Goal: Task Accomplishment & Management: Complete application form

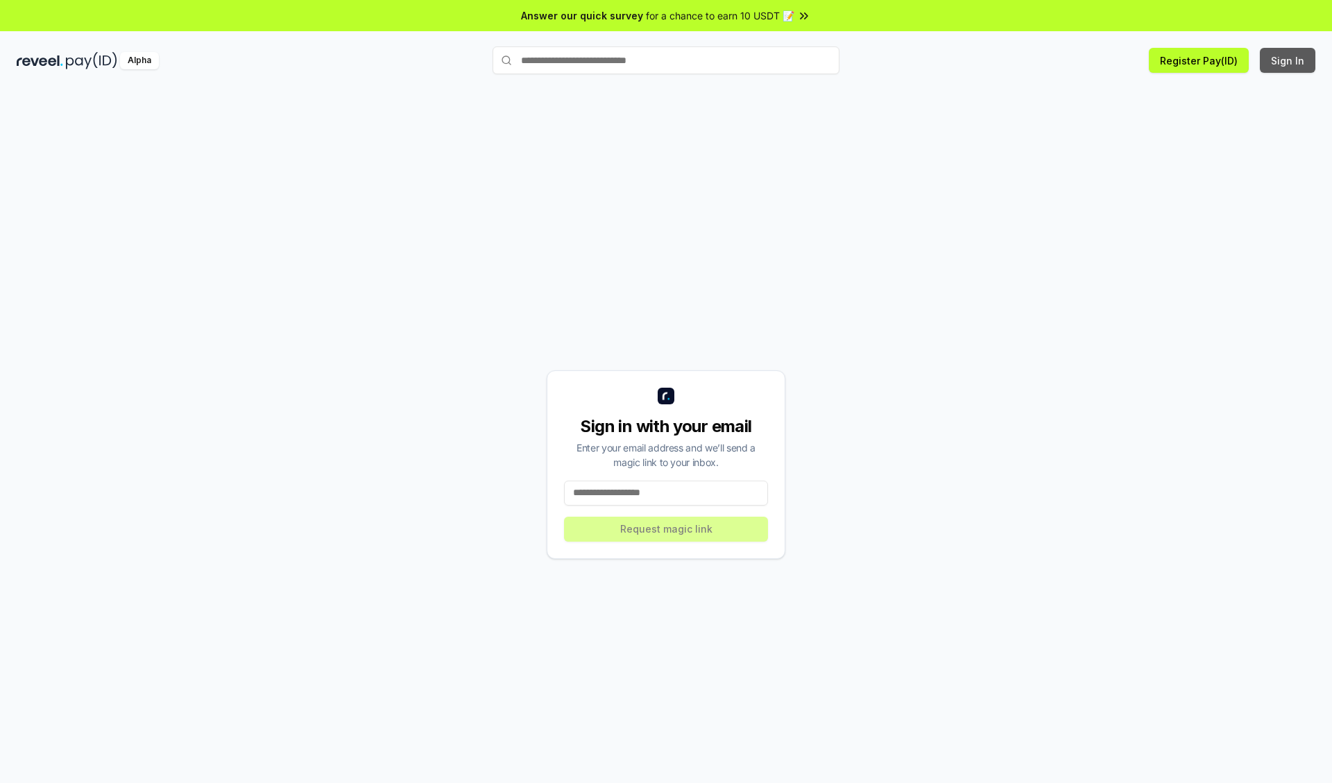
click at [1288, 60] on button "Sign In" at bounding box center [1287, 60] width 55 height 25
type input "**********"
click at [666, 528] on button "Request magic link" at bounding box center [666, 529] width 204 height 25
